Goal: Transaction & Acquisition: Purchase product/service

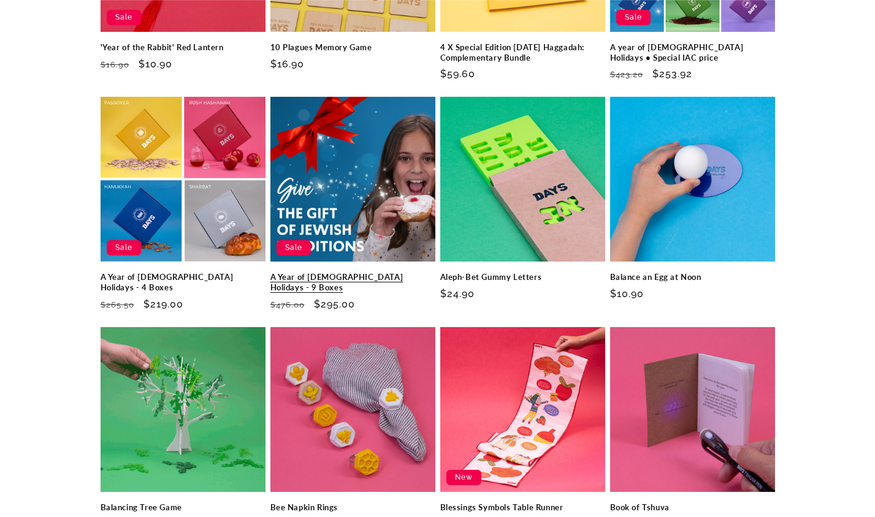
scroll to position [560, 0]
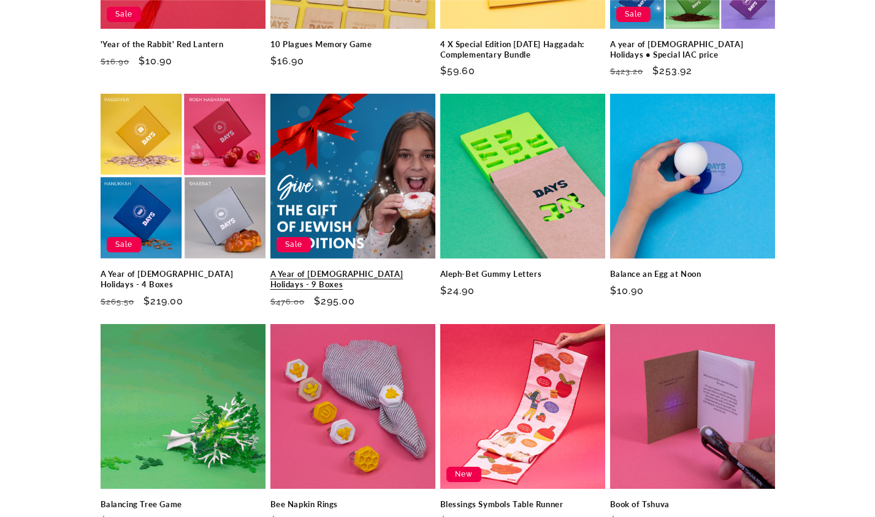
click at [308, 272] on link "A Year of Jewish Holidays - 9 Boxes" at bounding box center [352, 279] width 165 height 21
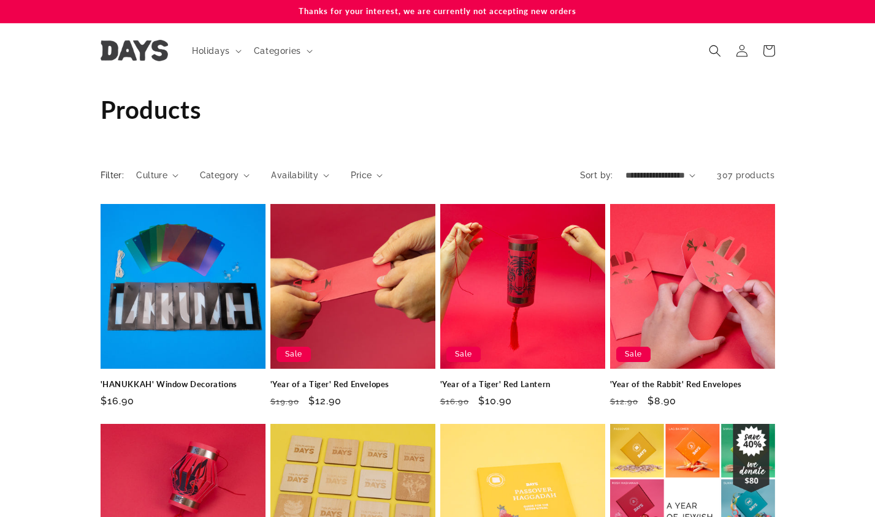
scroll to position [0, 0]
click at [714, 44] on icon "Search" at bounding box center [714, 50] width 13 height 13
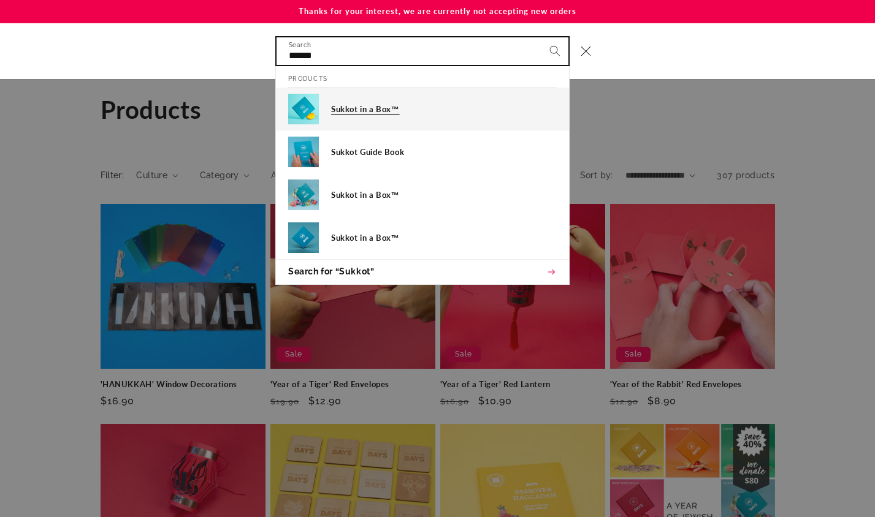
type input "******"
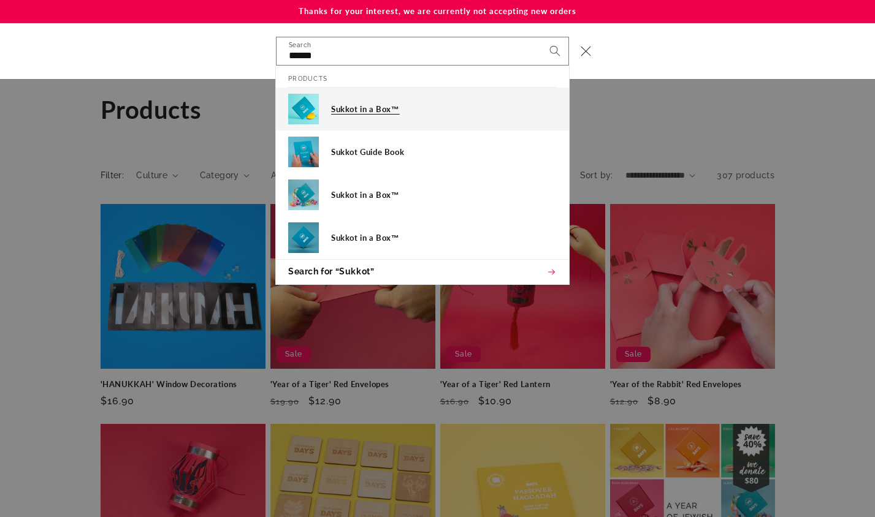
click at [340, 107] on h3 "Sukkot in a Box™" at bounding box center [444, 109] width 226 height 10
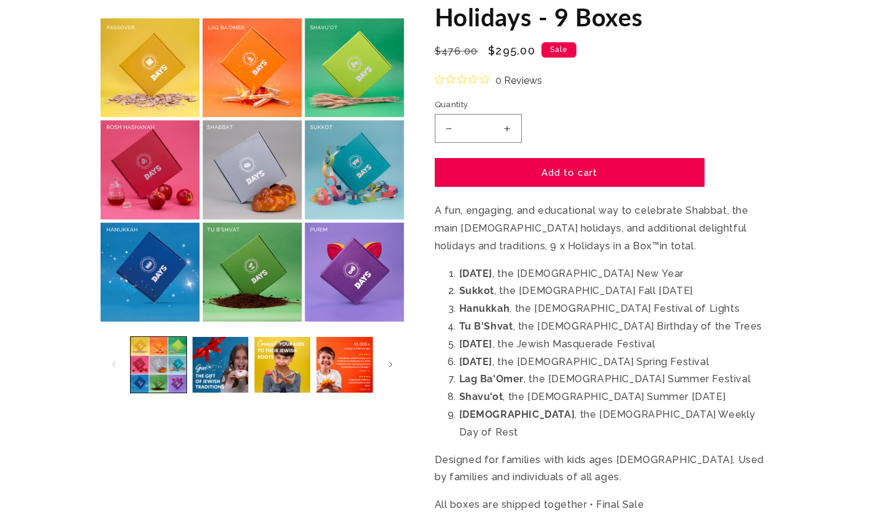
scroll to position [173, 0]
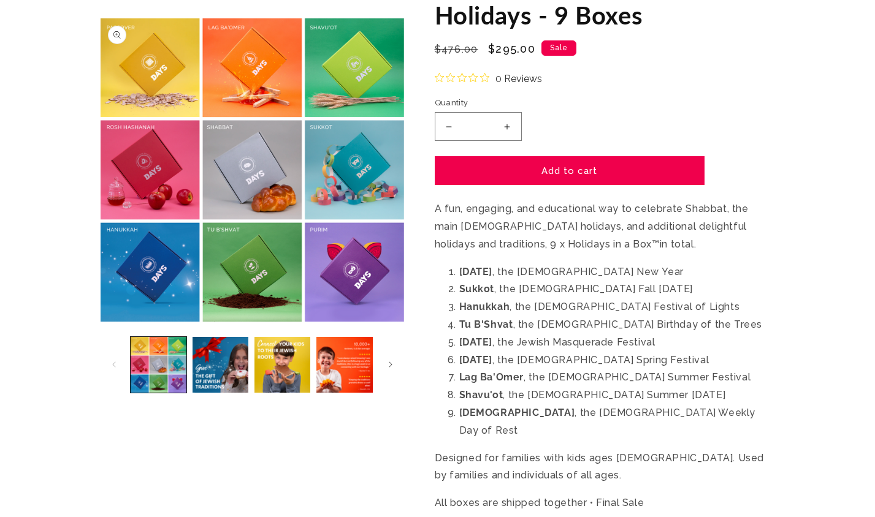
click at [101, 322] on button "Open media 1 in modal" at bounding box center [101, 322] width 0 height 0
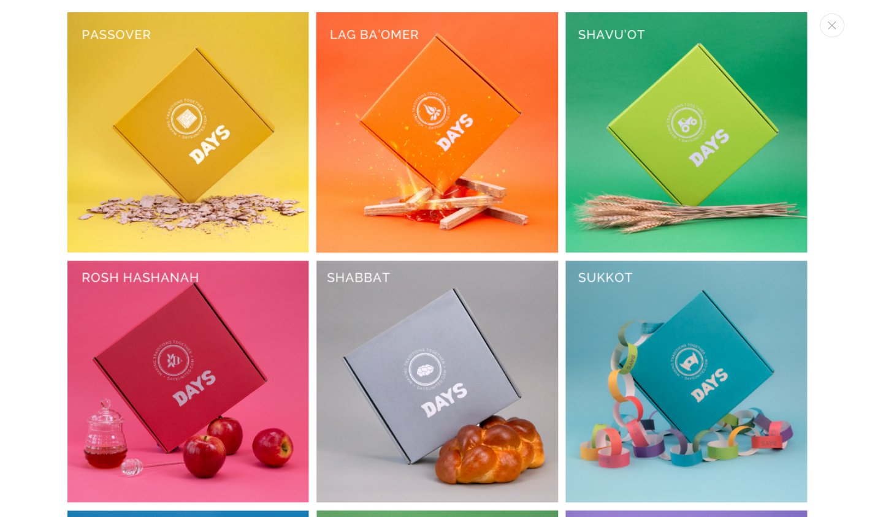
scroll to position [12, 0]
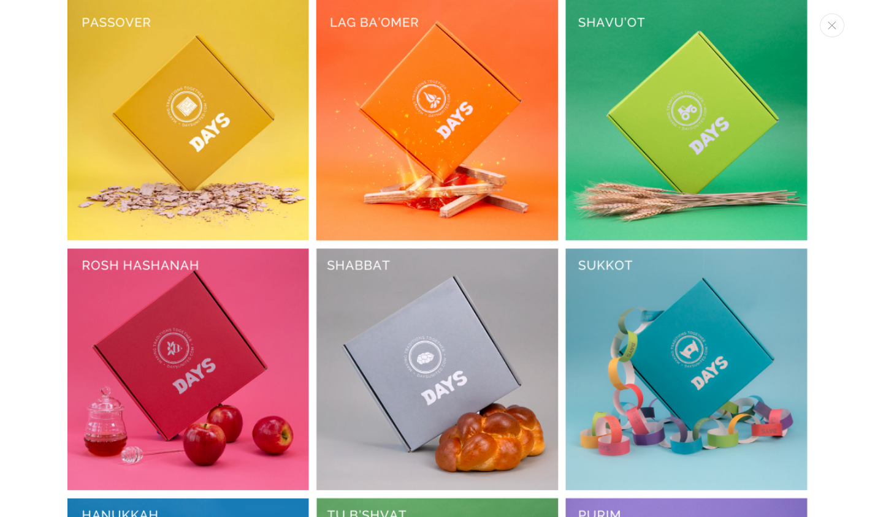
click at [350, 158] on img "Media gallery" at bounding box center [437, 370] width 740 height 740
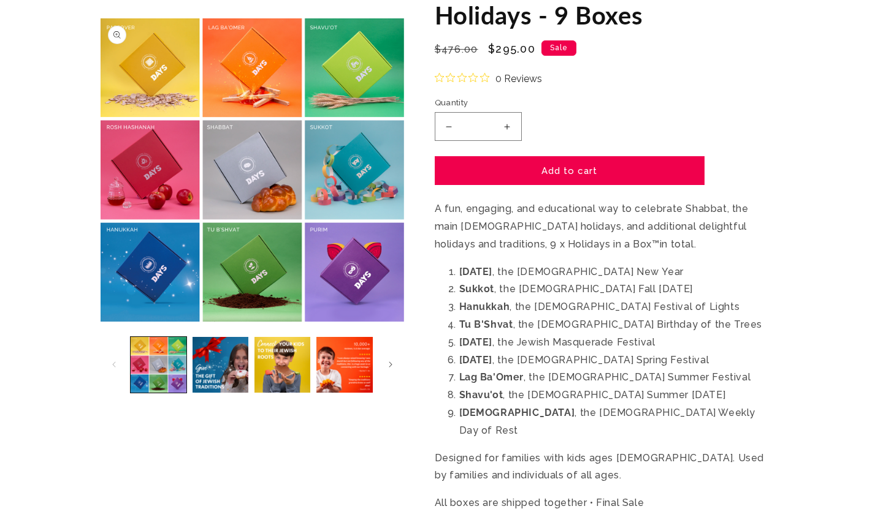
click at [101, 322] on button "Open media 1 in modal" at bounding box center [101, 322] width 0 height 0
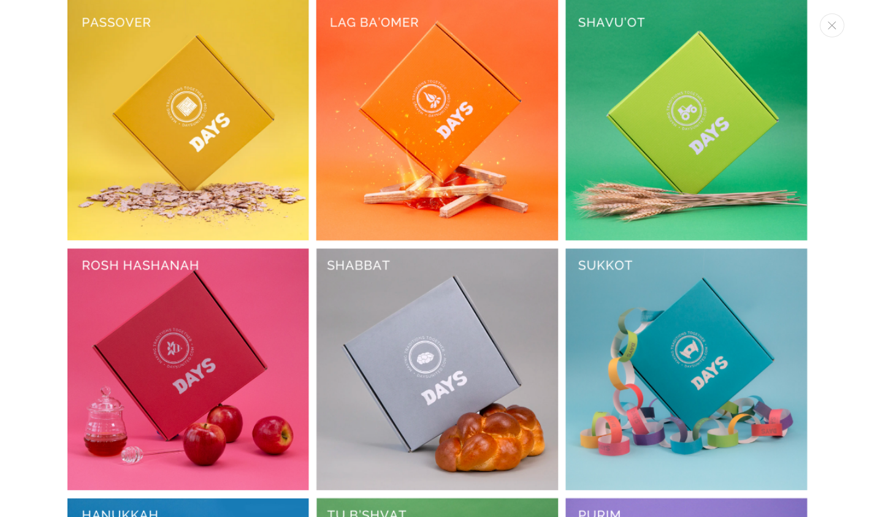
click at [678, 353] on img "Media gallery" at bounding box center [437, 370] width 740 height 740
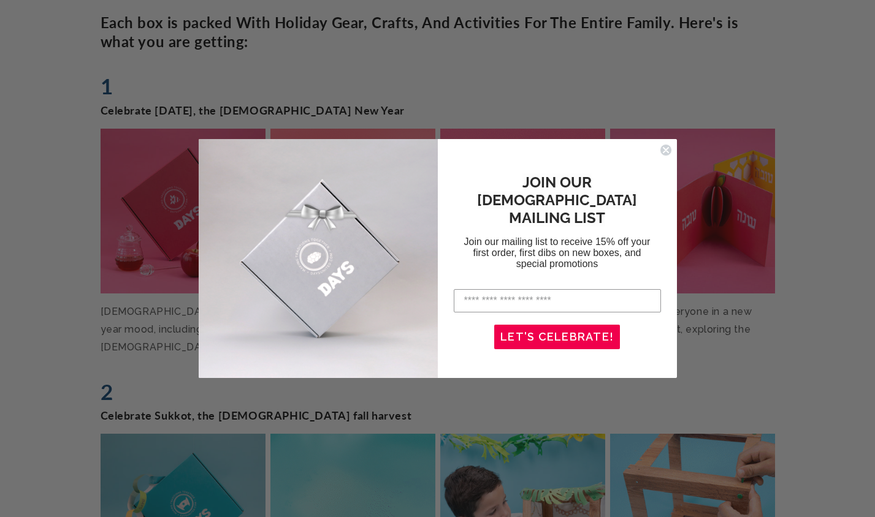
scroll to position [758, 0]
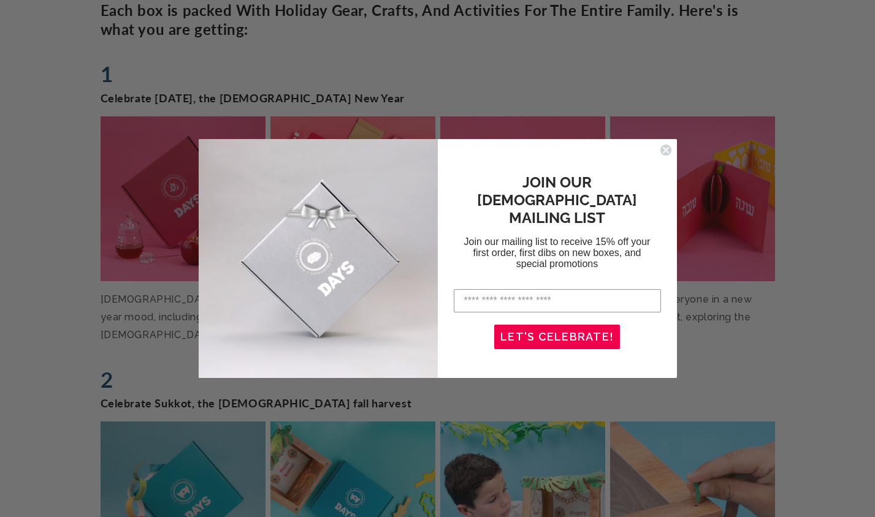
click at [667, 150] on circle "Close dialog" at bounding box center [666, 151] width 12 height 12
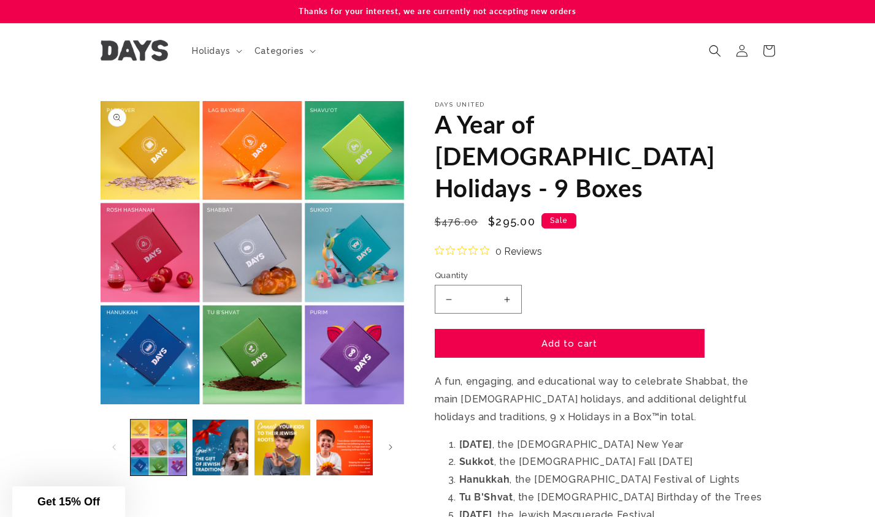
scroll to position [0, 0]
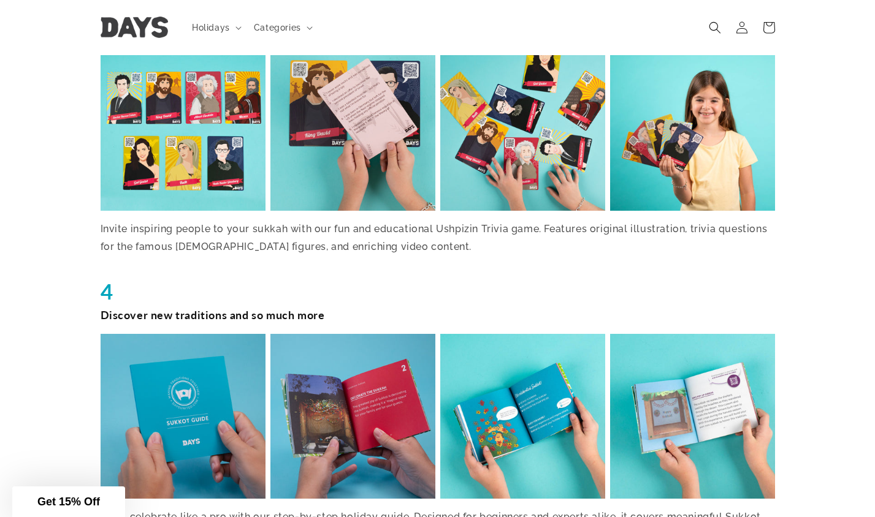
scroll to position [1843, 0]
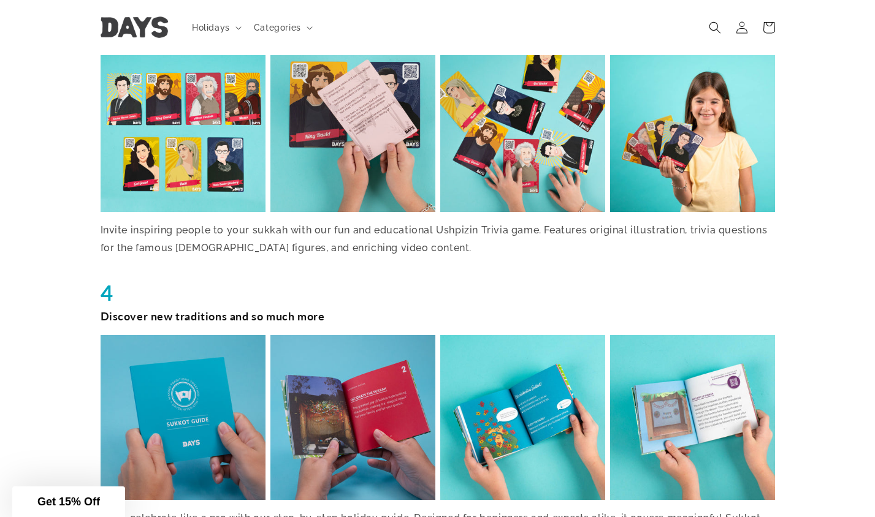
click at [533, 170] on img at bounding box center [522, 130] width 170 height 170
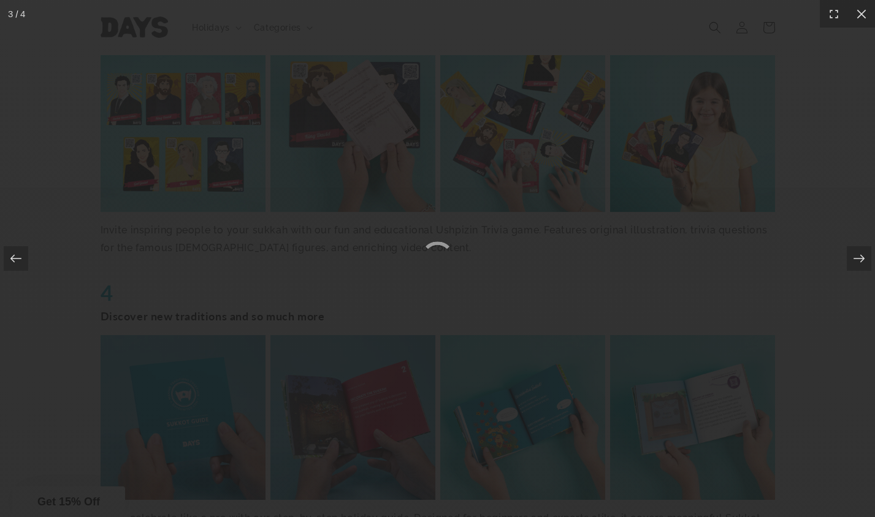
click at [533, 170] on div at bounding box center [437, 258] width 875 height 517
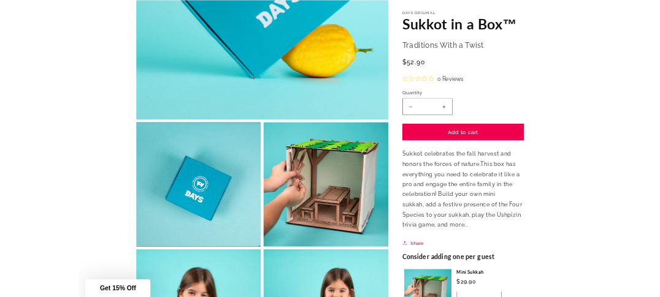
scroll to position [331, 0]
